Goal: Browse casually: Explore the website without a specific task or goal

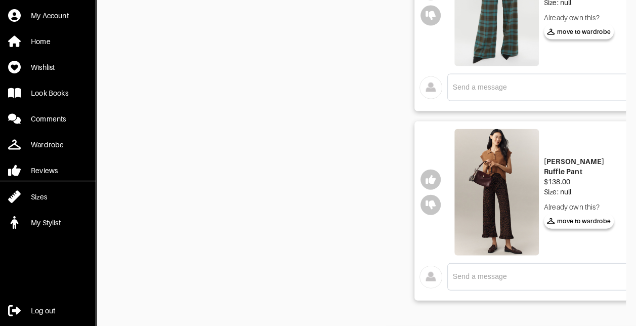
scroll to position [0, 36]
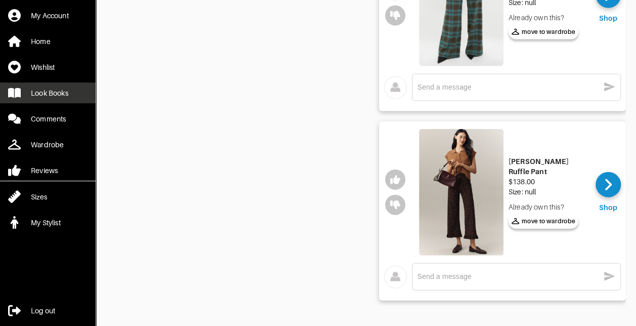
click at [54, 98] on link "Look Books" at bounding box center [48, 93] width 96 height 21
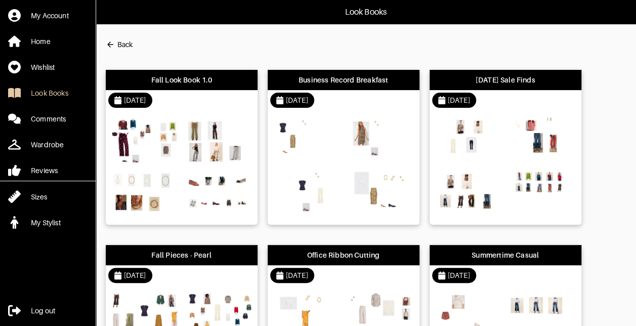
click at [327, 158] on img at bounding box center [307, 139] width 68 height 48
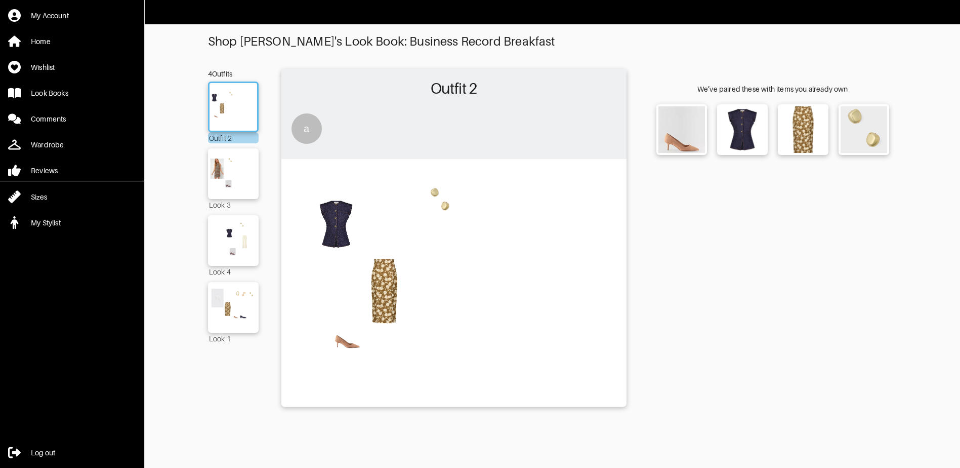
click at [387, 289] on img at bounding box center [454, 282] width 335 height 236
click at [636, 130] on img at bounding box center [803, 129] width 45 height 45
click at [636, 130] on img at bounding box center [742, 129] width 45 height 45
click at [230, 172] on img at bounding box center [233, 173] width 55 height 38
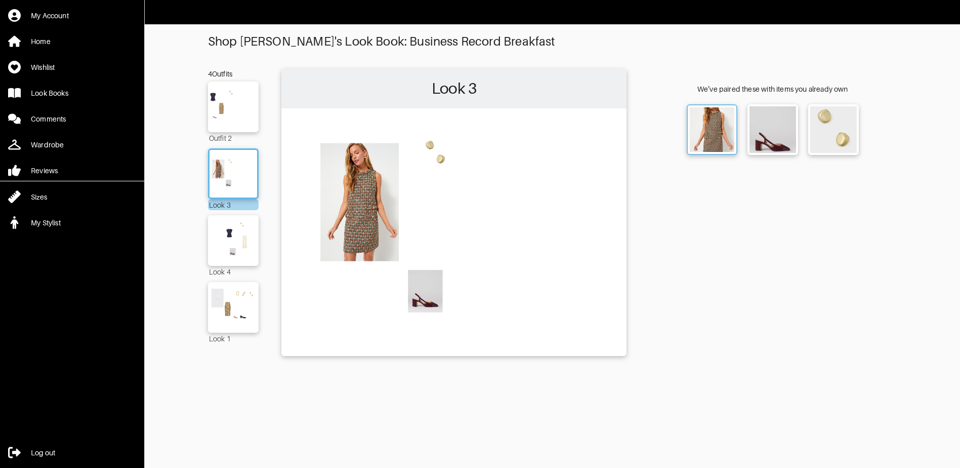
click at [636, 133] on img at bounding box center [712, 129] width 45 height 45
click at [242, 238] on img at bounding box center [233, 240] width 55 height 38
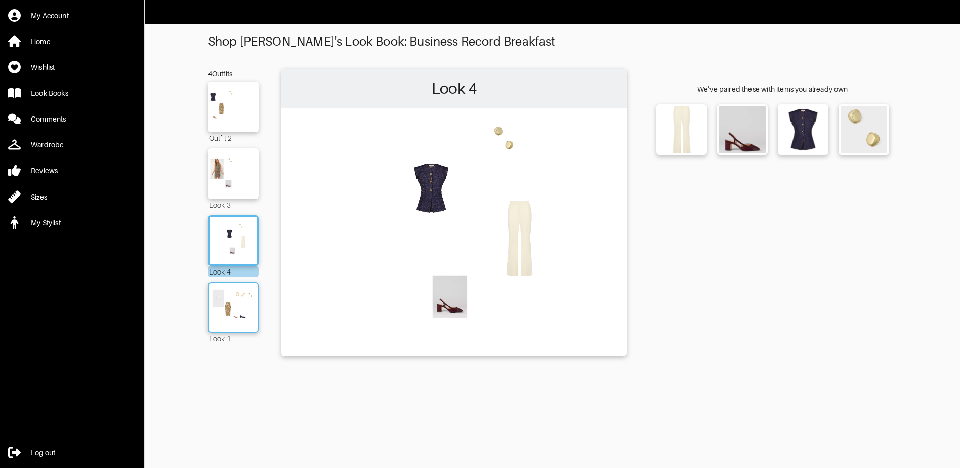
click at [229, 304] on img at bounding box center [233, 307] width 55 height 38
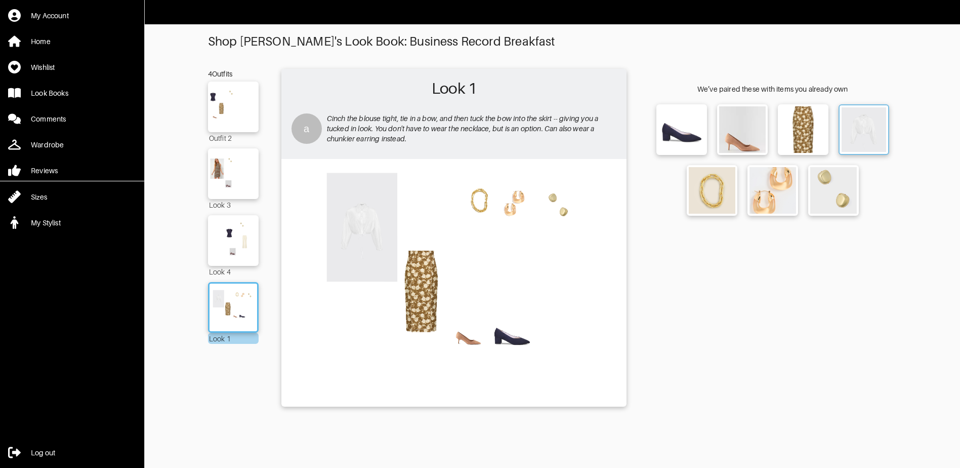
click at [636, 136] on img at bounding box center [864, 129] width 45 height 45
click at [231, 185] on img at bounding box center [233, 173] width 55 height 38
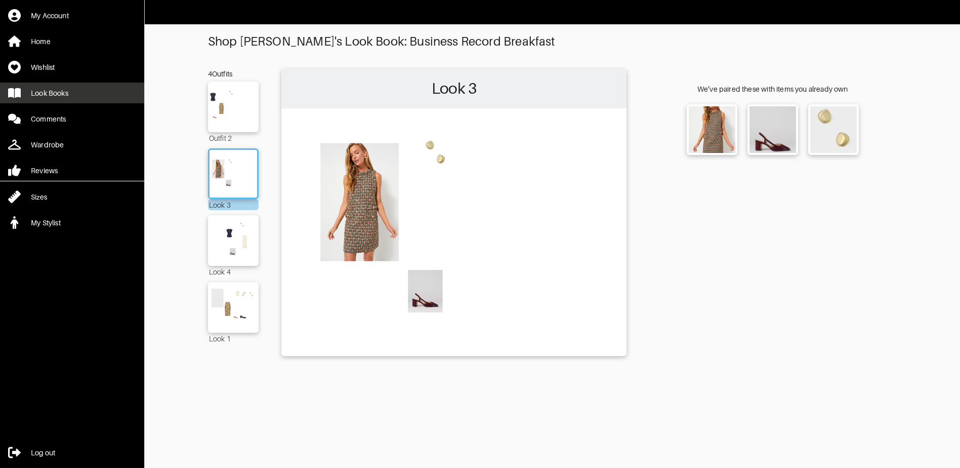
drag, startPoint x: 50, startPoint y: 89, endPoint x: 79, endPoint y: 90, distance: 28.9
click at [50, 89] on div "Look Books" at bounding box center [49, 93] width 37 height 10
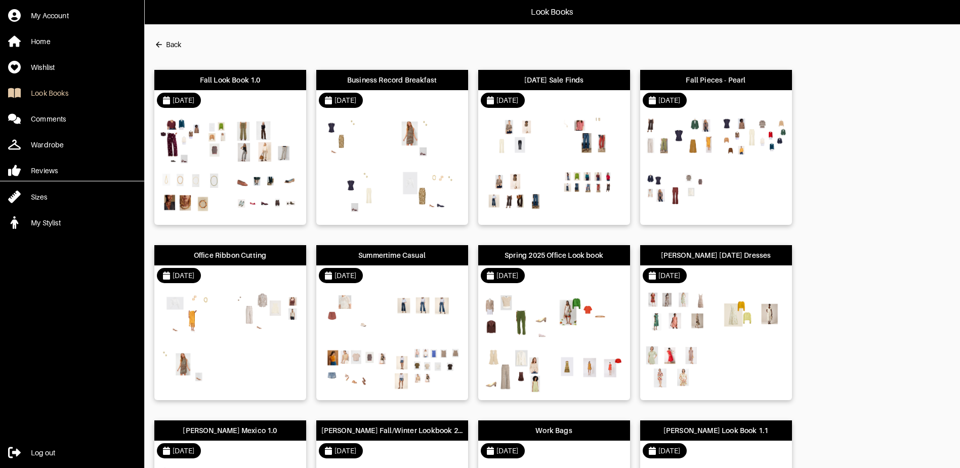
click at [230, 146] on div at bounding box center [230, 167] width 152 height 114
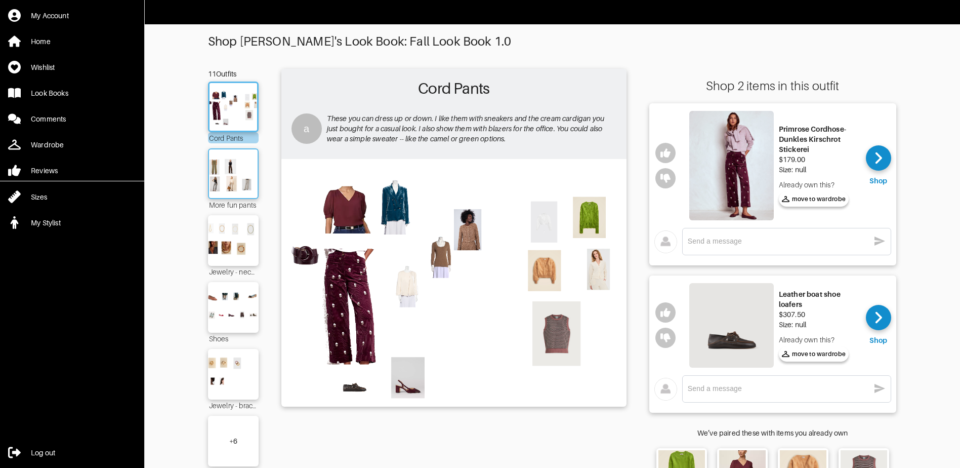
click at [245, 177] on img at bounding box center [233, 173] width 55 height 38
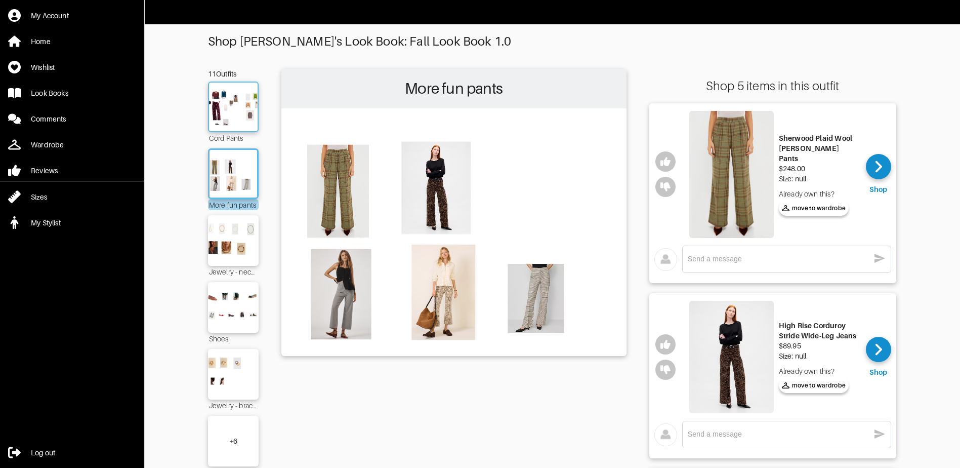
drag, startPoint x: 229, startPoint y: 104, endPoint x: 244, endPoint y: 106, distance: 14.8
click at [230, 104] on img at bounding box center [233, 107] width 55 height 38
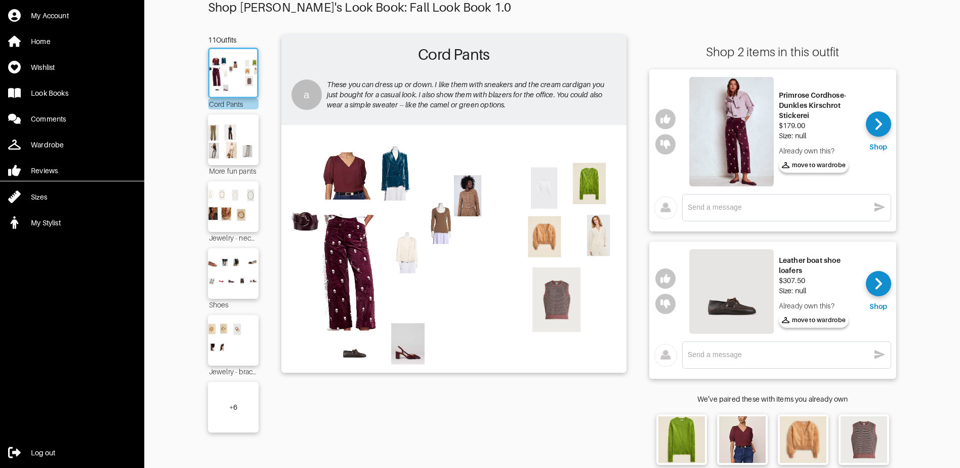
scroll to position [23, 0]
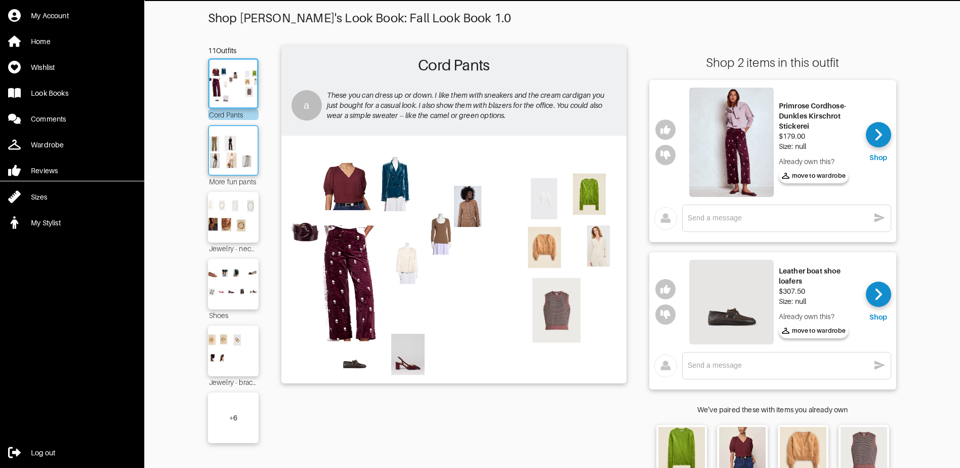
click at [247, 155] on img at bounding box center [233, 150] width 55 height 38
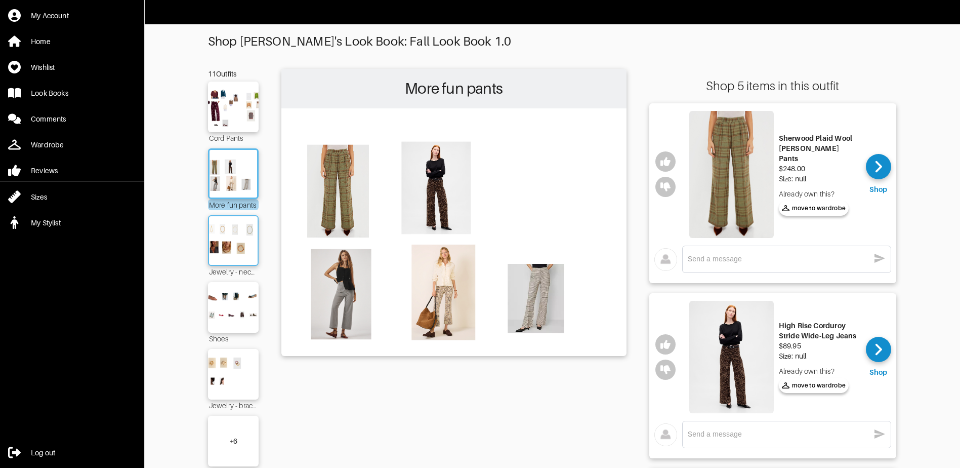
click at [240, 230] on img at bounding box center [233, 240] width 55 height 38
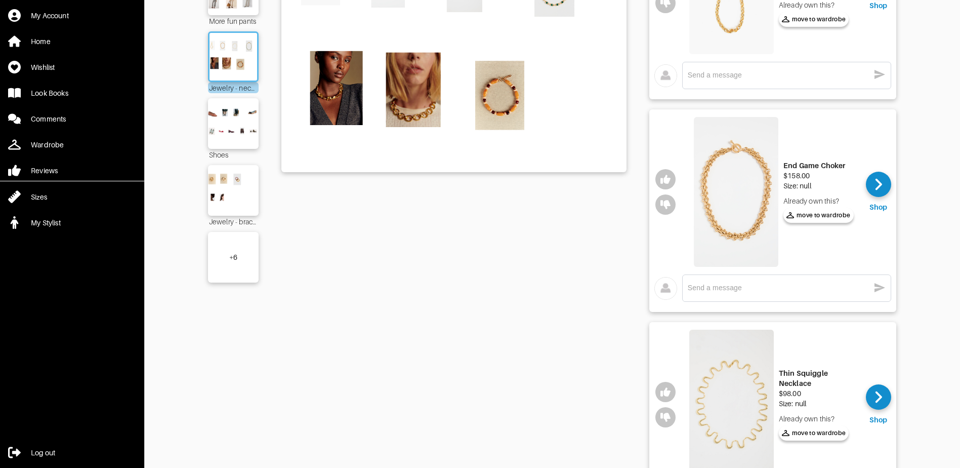
scroll to position [51, 0]
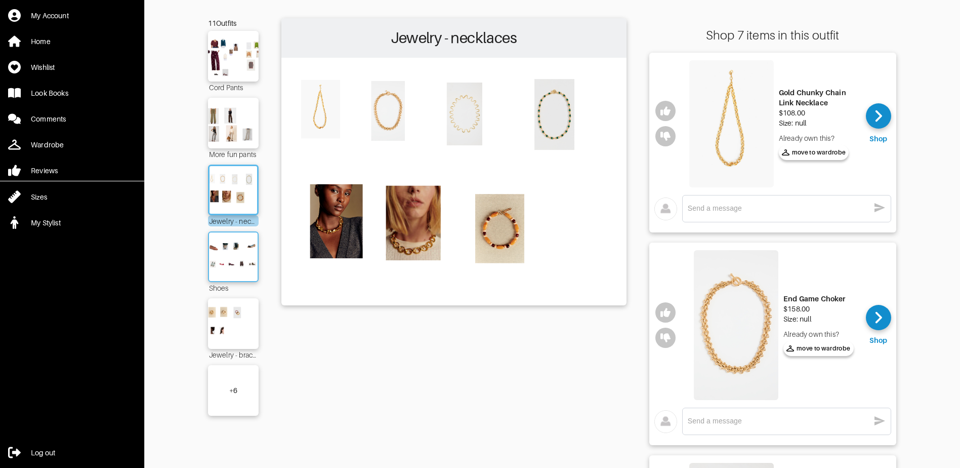
click at [250, 258] on img at bounding box center [233, 256] width 55 height 38
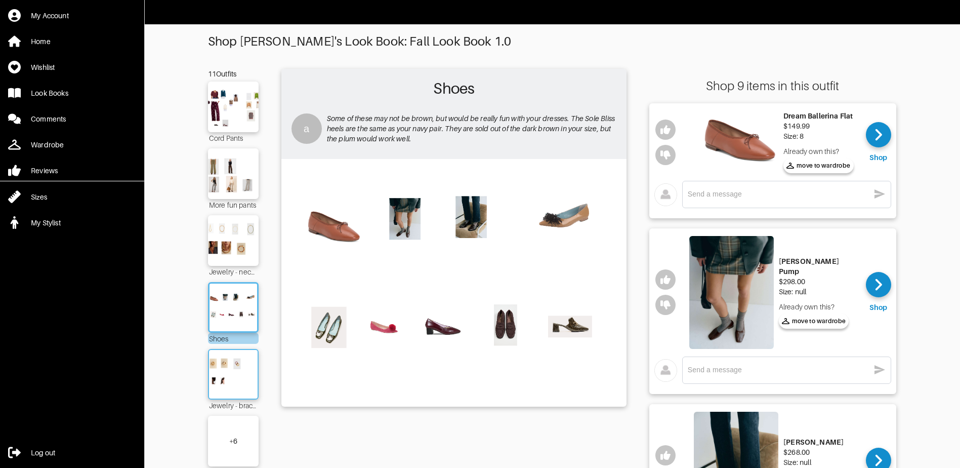
click at [220, 326] on img at bounding box center [233, 374] width 55 height 38
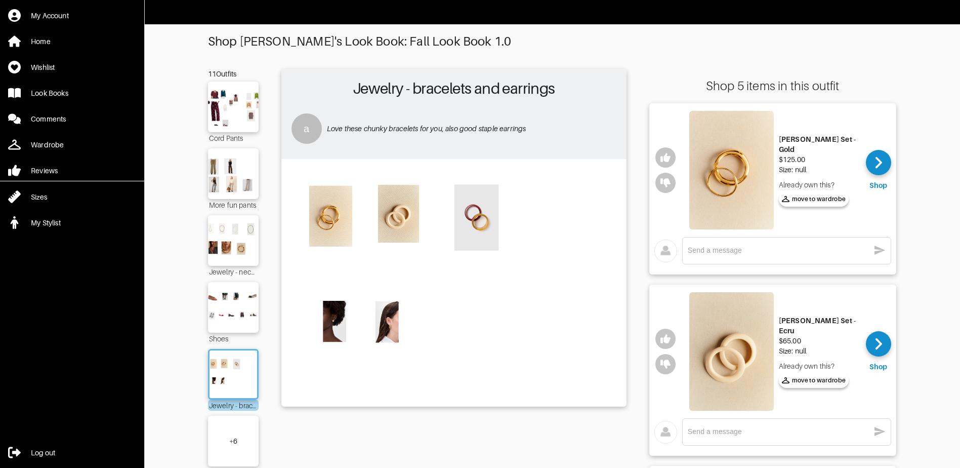
click at [238, 326] on div "+ 6" at bounding box center [233, 441] width 51 height 51
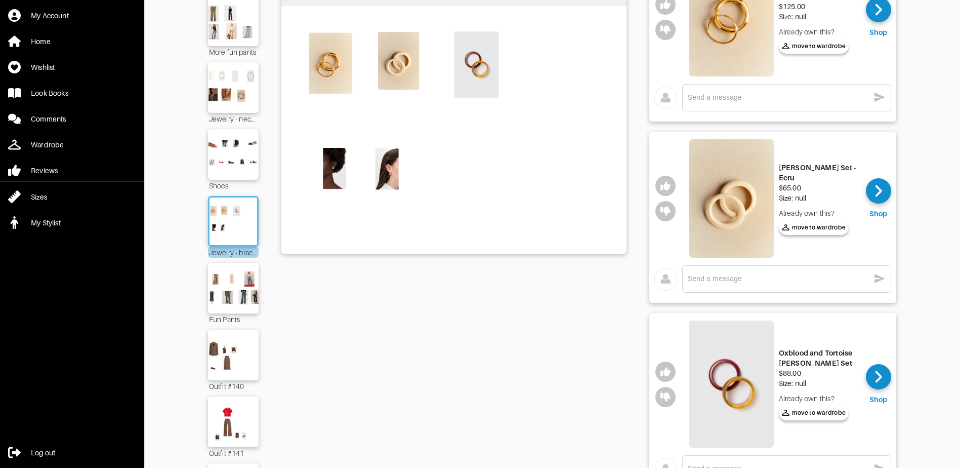
scroll to position [203, 0]
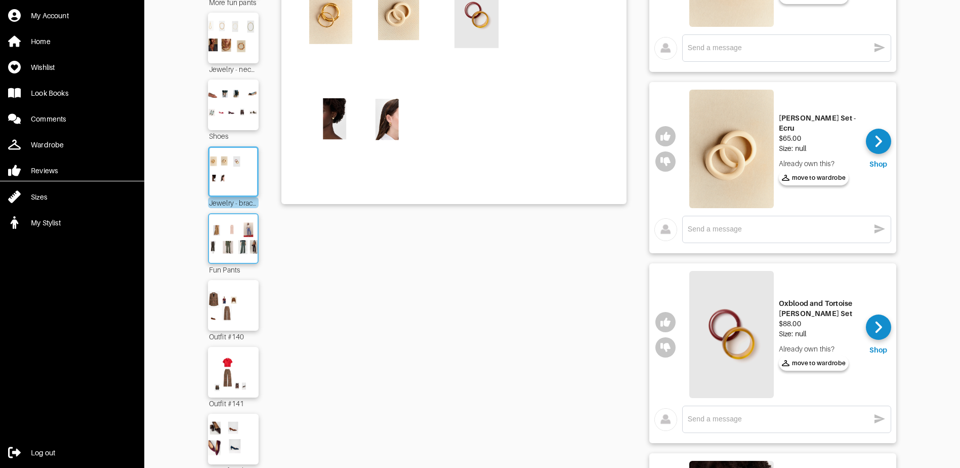
click at [232, 245] on img at bounding box center [233, 238] width 55 height 38
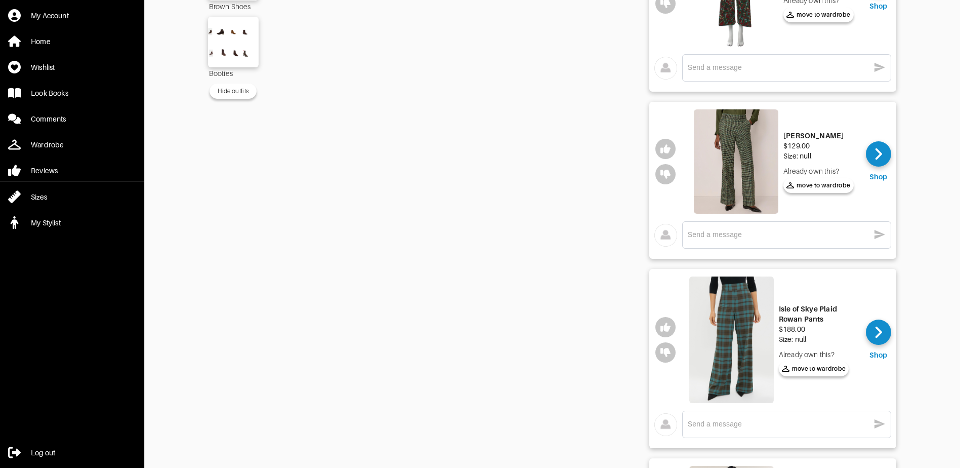
scroll to position [328, 0]
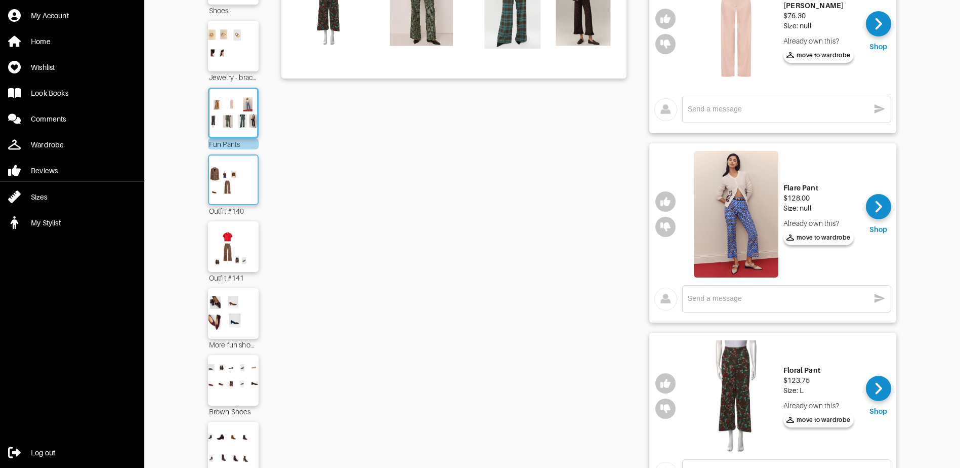
click at [244, 197] on img at bounding box center [233, 179] width 55 height 38
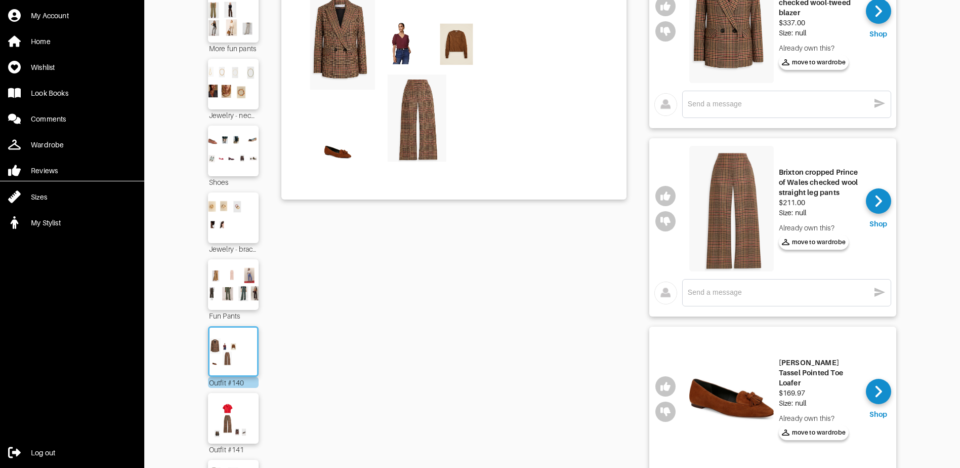
scroll to position [328, 0]
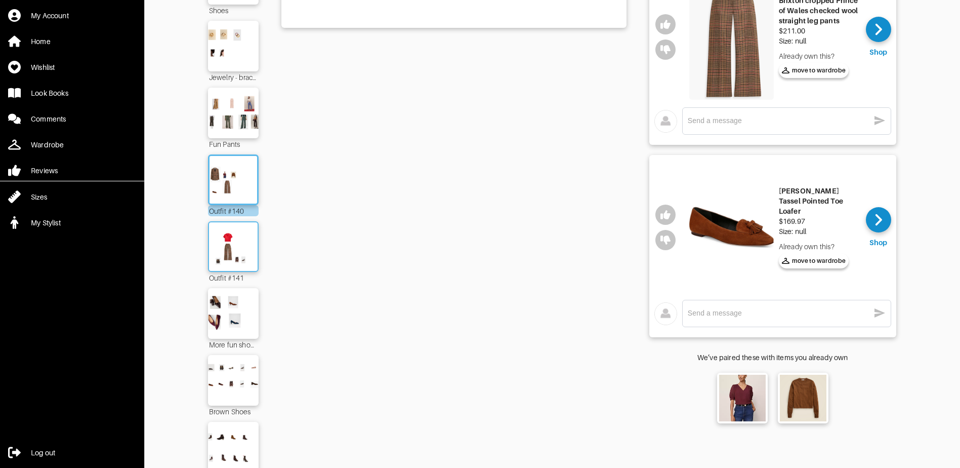
click at [254, 261] on img at bounding box center [233, 246] width 55 height 38
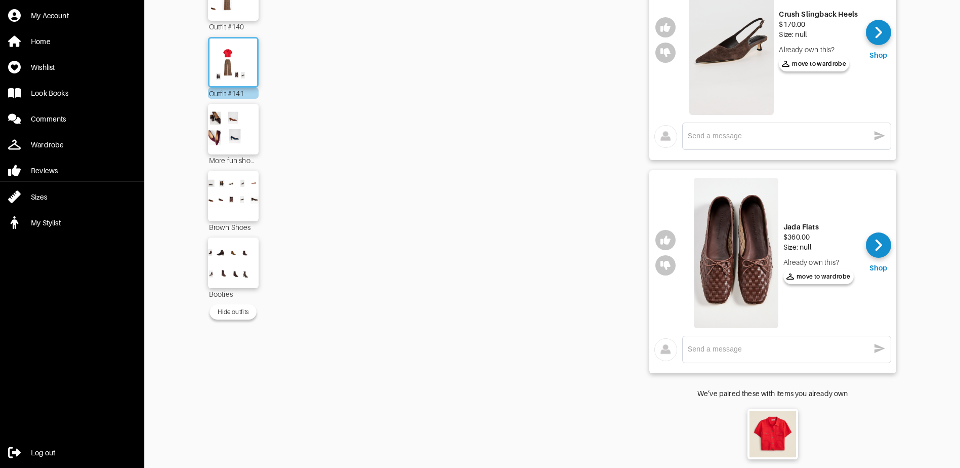
scroll to position [527, 0]
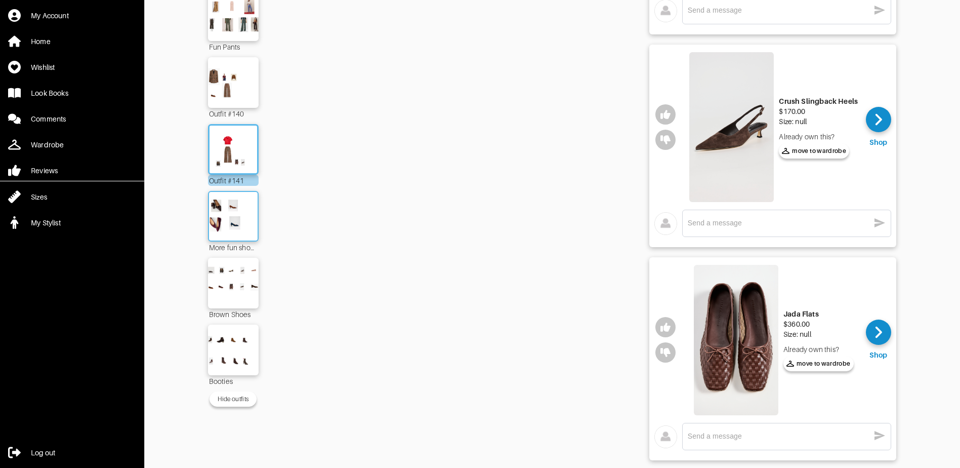
click at [240, 235] on div at bounding box center [233, 216] width 51 height 51
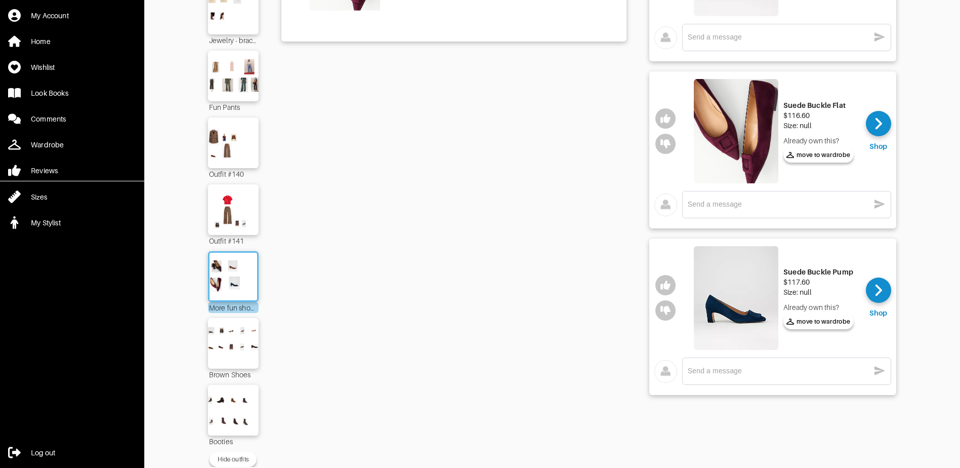
scroll to position [382, 0]
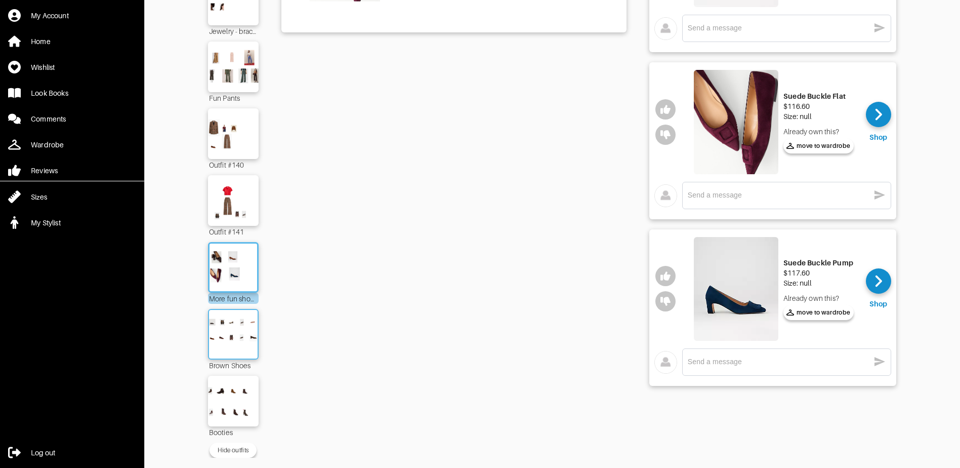
click at [249, 319] on img at bounding box center [233, 334] width 55 height 38
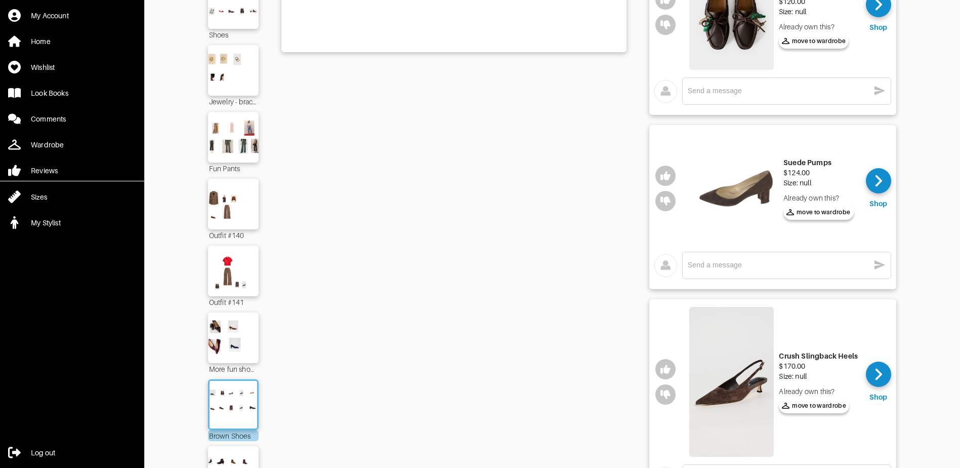
scroll to position [456, 0]
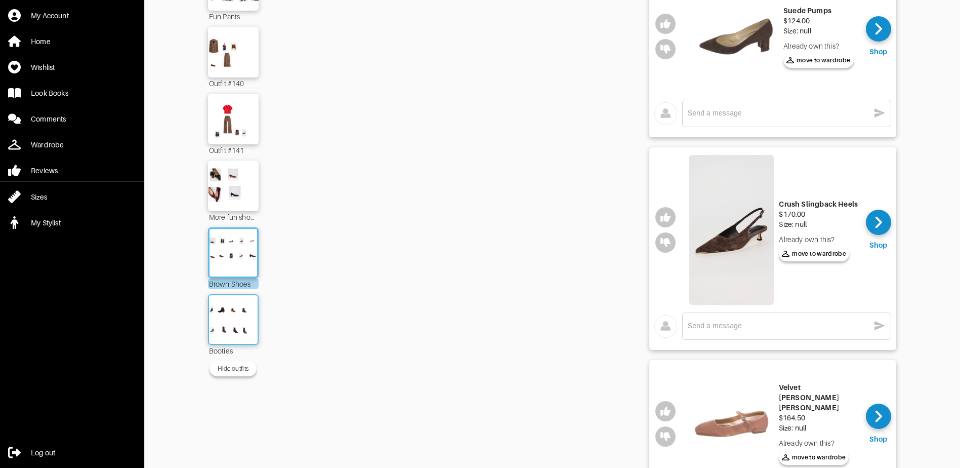
click at [240, 326] on img at bounding box center [233, 319] width 55 height 38
